Goal: Task Accomplishment & Management: Use online tool/utility

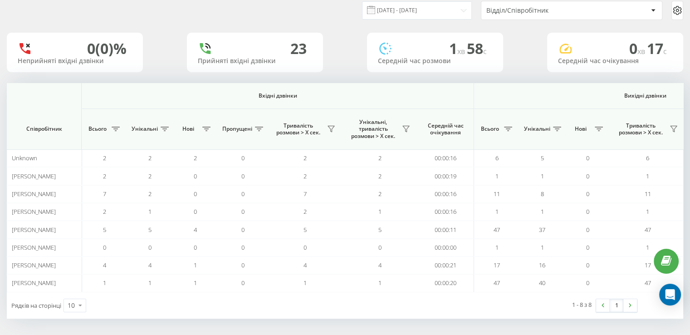
scroll to position [0, 589]
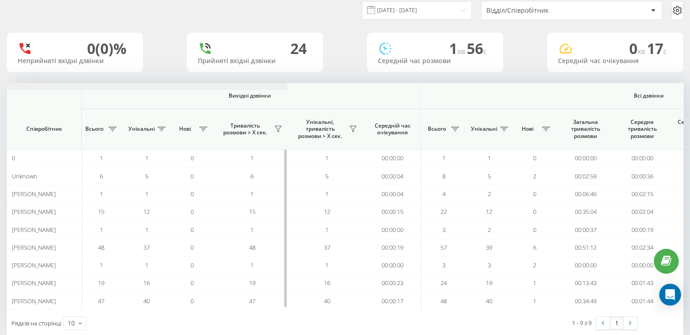
scroll to position [0, 589]
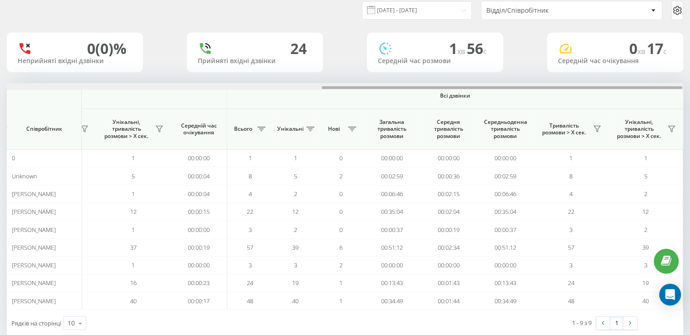
drag, startPoint x: 213, startPoint y: 87, endPoint x: 695, endPoint y: 91, distance: 482.4
click at [689, 92] on html "[DOMAIN_NAME] Проекти [DOMAIN_NAME] Дашборд Центр звернень Аналiтика Ваші звіти…" at bounding box center [345, 134] width 690 height 335
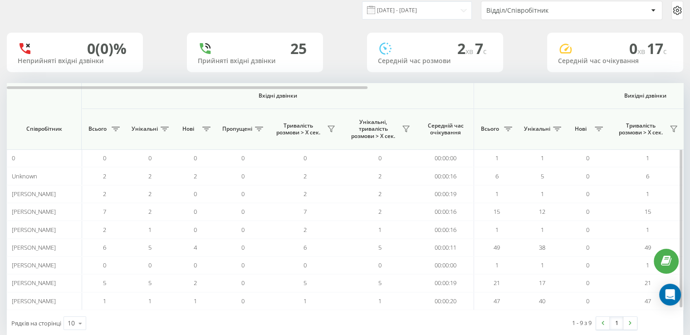
scroll to position [0, 589]
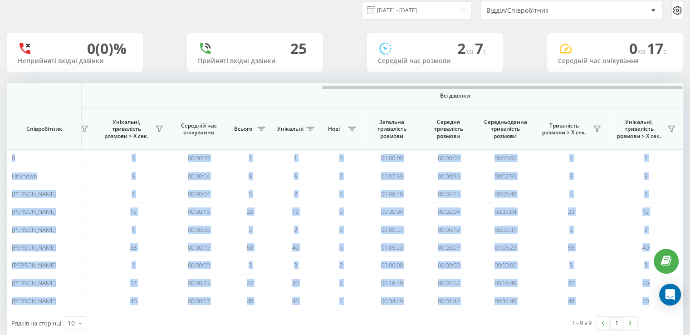
drag, startPoint x: 247, startPoint y: 85, endPoint x: 696, endPoint y: 111, distance: 450.0
click at [689, 111] on html "FopRudenko.com Проекти FopRudenko.com Дашборд Центр звернень Аналiтика Ваші зві…" at bounding box center [345, 134] width 690 height 335
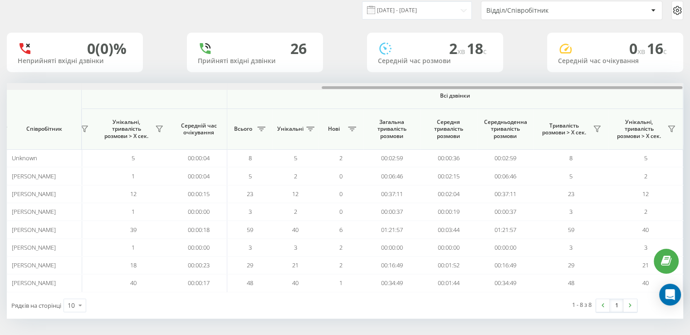
click at [689, 91] on html "[DOMAIN_NAME] Проекти [DOMAIN_NAME] Дашборд Центр звернень Аналiтика Ваші звіти…" at bounding box center [345, 134] width 690 height 335
